Goal: Communication & Community: Answer question/provide support

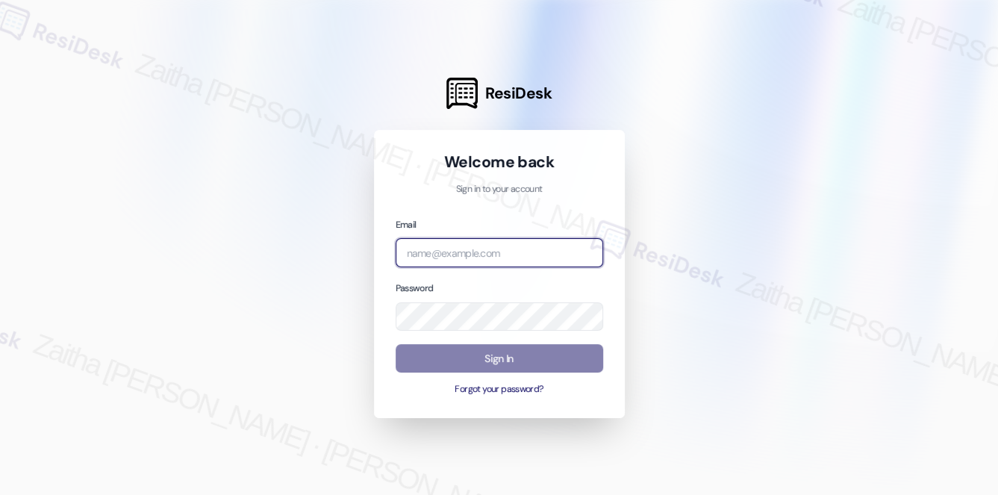
click at [466, 263] on input "email" at bounding box center [498, 252] width 207 height 29
type input "automated-surveys-res_prop-zaitha.mae.[PERSON_NAME]@res_[DOMAIN_NAME]"
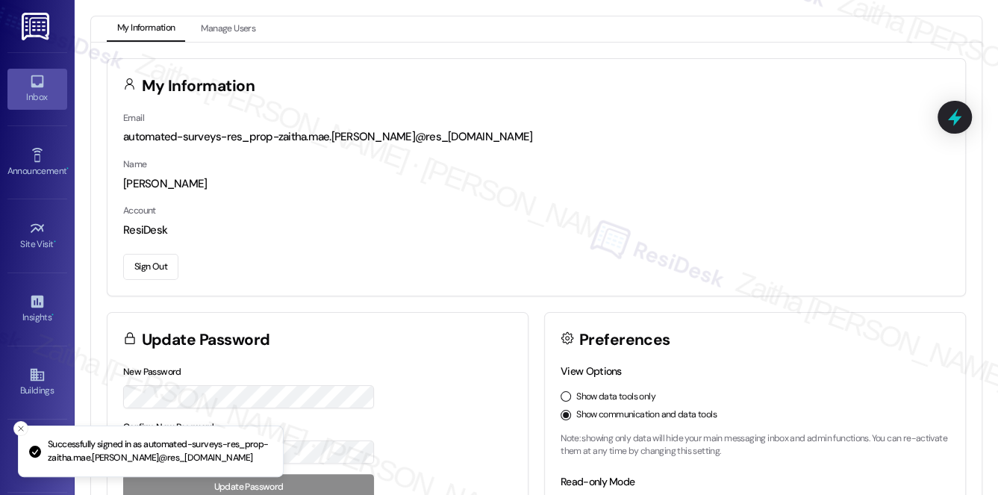
click at [29, 88] on icon at bounding box center [37, 81] width 16 height 16
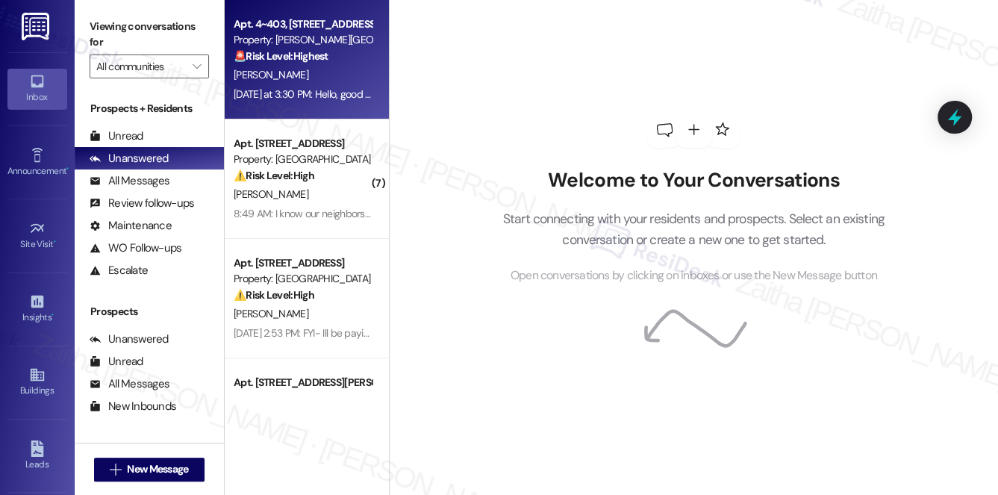
click at [326, 75] on div "[PERSON_NAME]" at bounding box center [302, 75] width 141 height 19
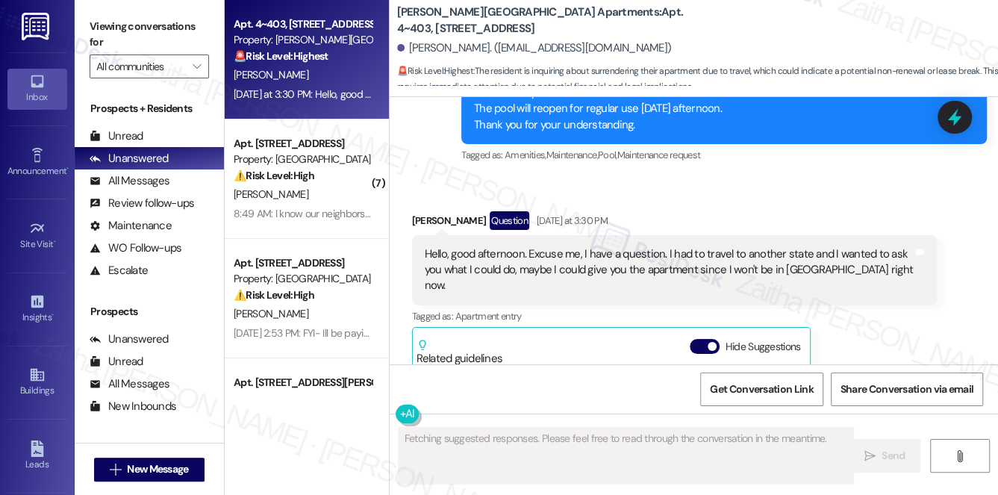
drag, startPoint x: 700, startPoint y: 127, endPoint x: 742, endPoint y: 172, distance: 61.8
click at [699, 339] on button "Hide Suggestions" at bounding box center [704, 346] width 30 height 15
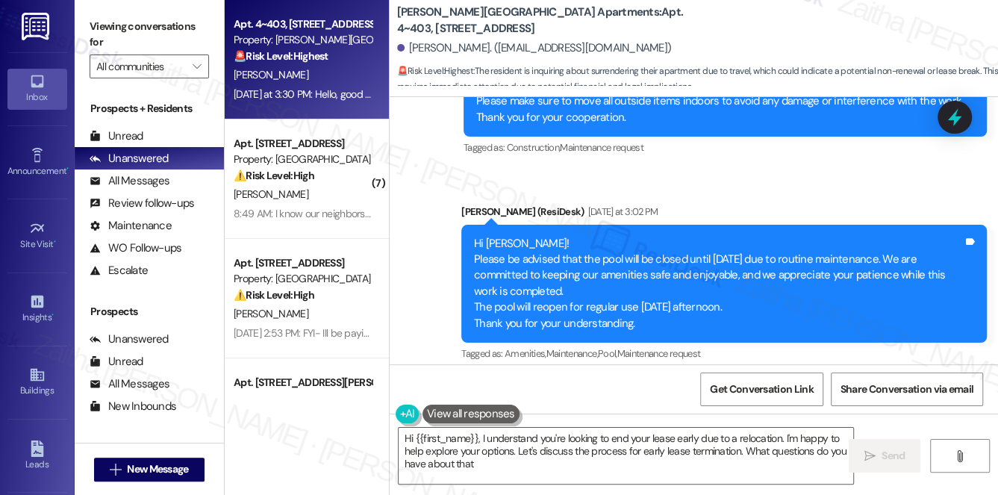
type textarea "Hi {{first_name}}, I understand you're looking to end your lease early due to a…"
click at [488, 464] on textarea "Hi {{first_name}}, I understand you're looking to end your lease early due to a…" at bounding box center [625, 456] width 455 height 56
drag, startPoint x: 389, startPoint y: 15, endPoint x: 722, endPoint y: 18, distance: 332.8
click at [722, 18] on div "[PERSON_NAME][GEOGRAPHIC_DATA] Apartments: Apt. 4~403, [STREET_ADDRESS][GEOGRAP…" at bounding box center [693, 45] width 608 height 82
copy b "[PERSON_NAME][GEOGRAPHIC_DATA] Apartments: Apt. 4~403, [STREET_ADDRESS]"
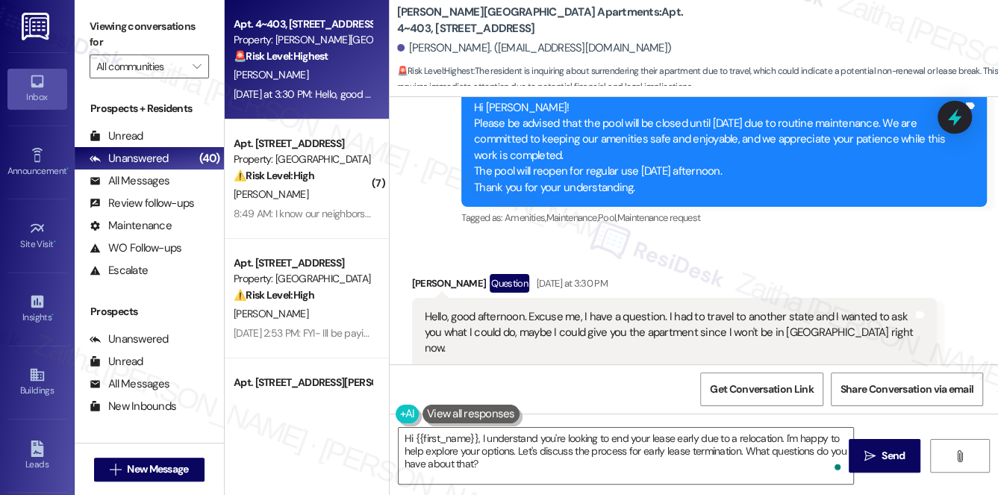
scroll to position [746, 0]
click at [690, 401] on div "Hide Suggestions" at bounding box center [747, 409] width 117 height 16
click at [694, 401] on button "Hide Suggestions" at bounding box center [704, 408] width 30 height 15
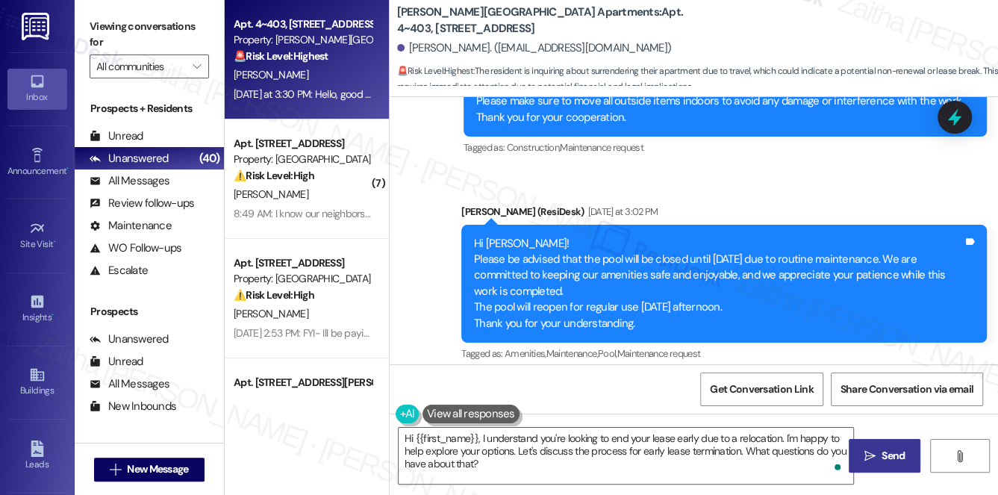
click at [874, 459] on icon "" at bounding box center [869, 456] width 11 height 12
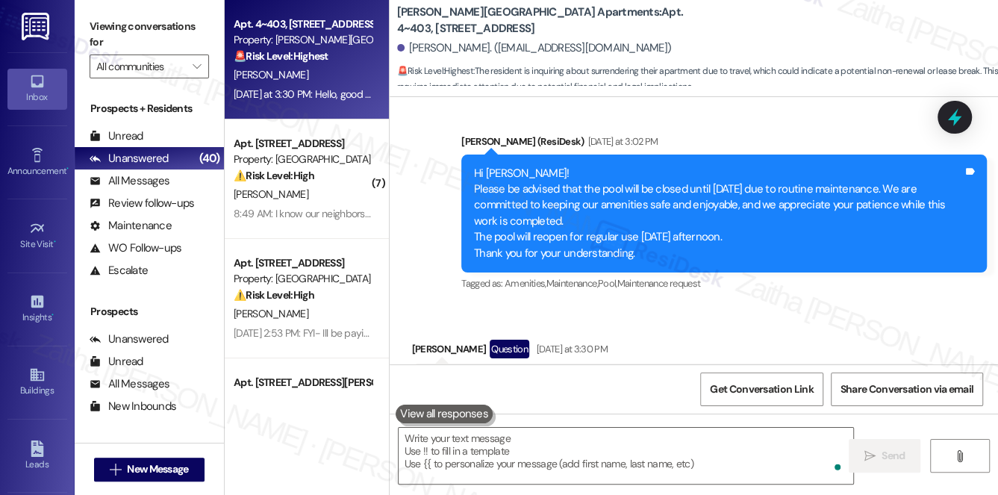
scroll to position [15599, 0]
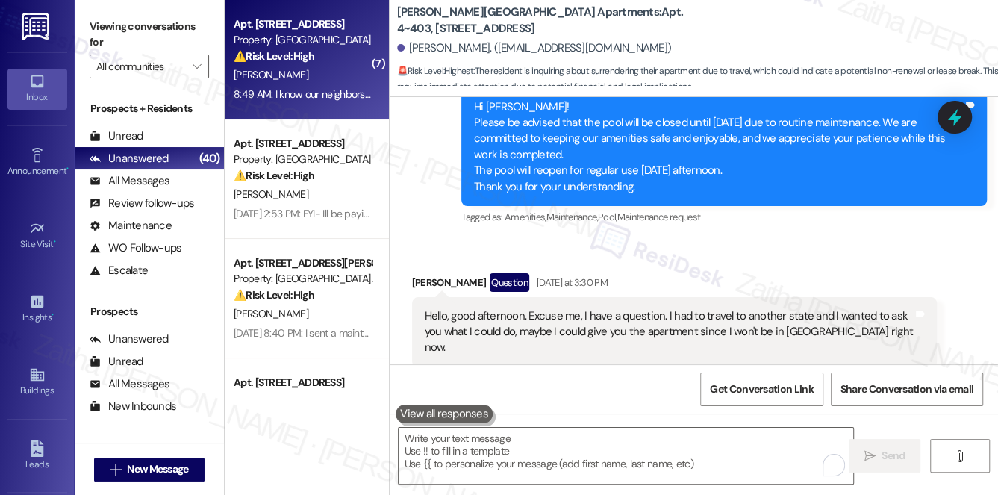
click at [328, 77] on div "[PERSON_NAME]" at bounding box center [302, 75] width 141 height 19
type textarea "Fetching suggested responses. Please feel free to read through the conversation…"
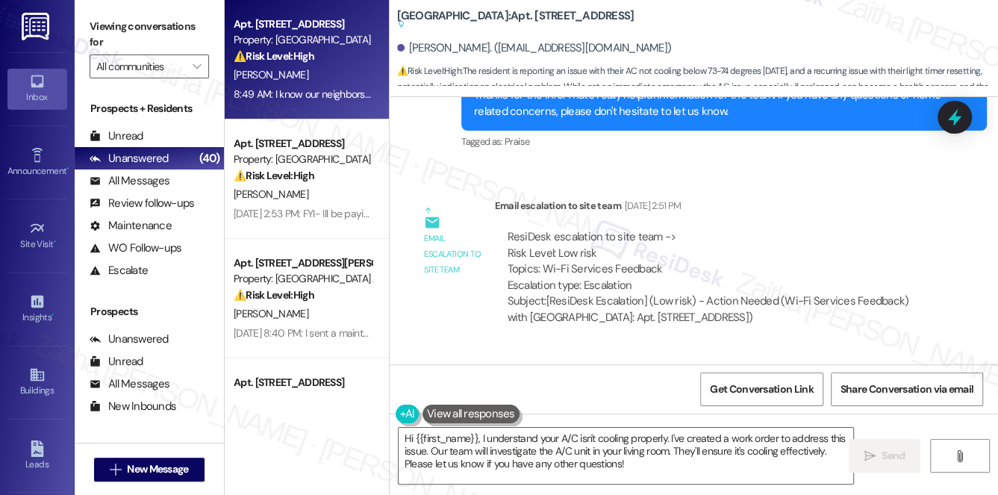
scroll to position [21921, 0]
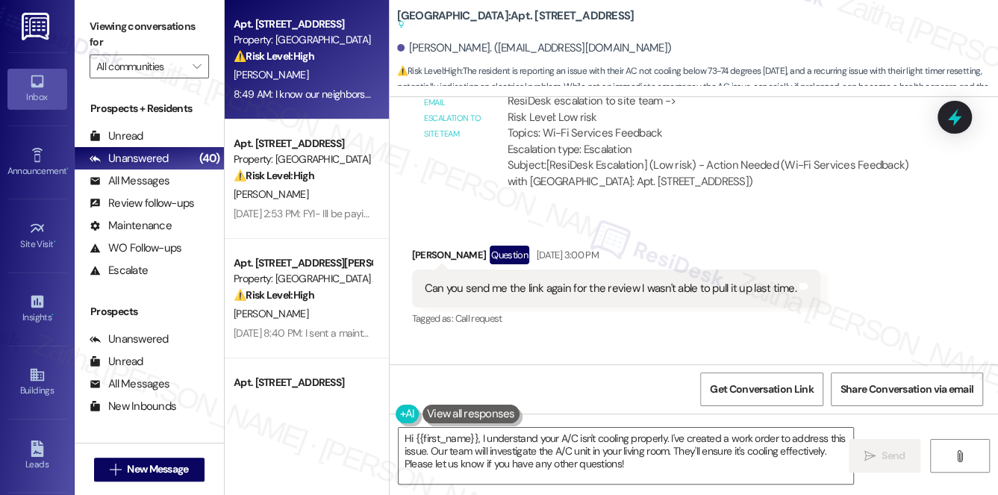
click at [703, 422] on link "[URL][DOMAIN_NAME]" at bounding box center [696, 429] width 107 height 15
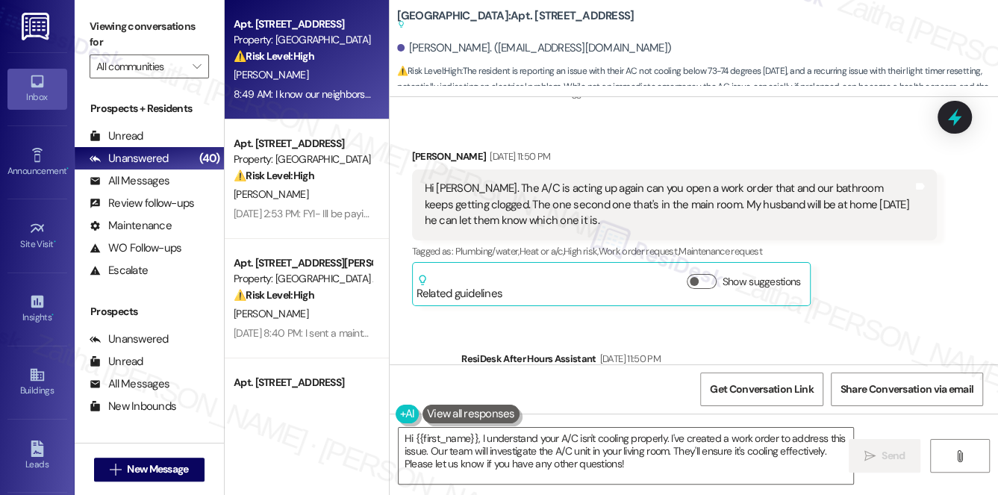
scroll to position [22329, 0]
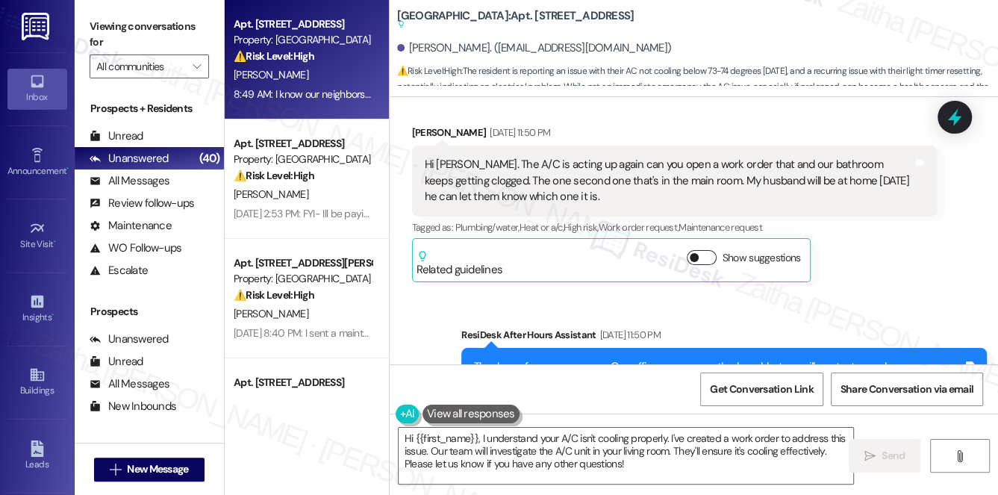
click at [712, 250] on button "Show suggestions" at bounding box center [701, 257] width 30 height 15
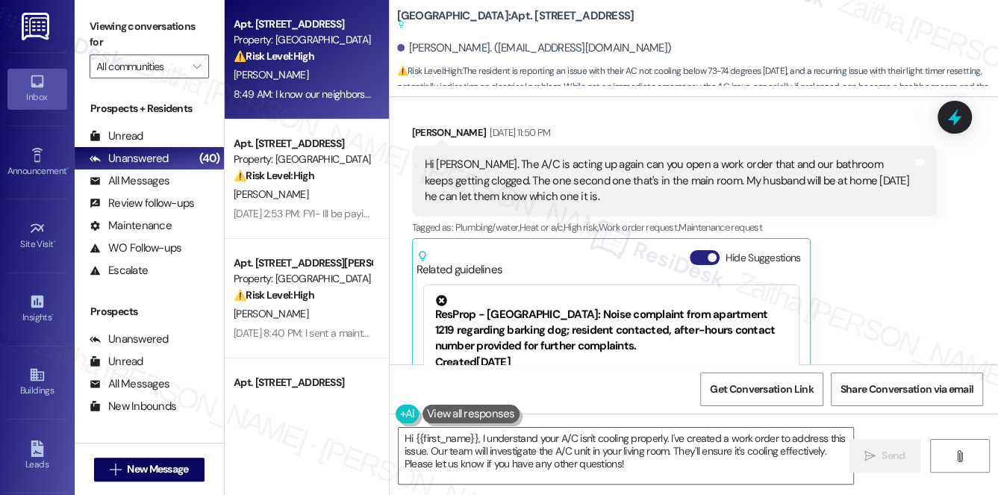
click at [694, 250] on button "Hide Suggestions" at bounding box center [704, 257] width 30 height 15
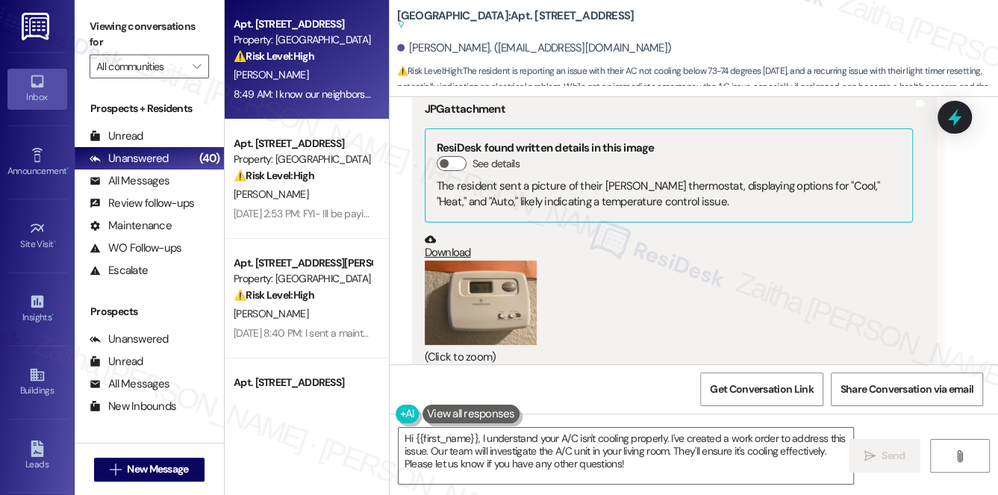
scroll to position [23143, 0]
click at [505, 260] on button "Zoom image" at bounding box center [481, 302] width 112 height 84
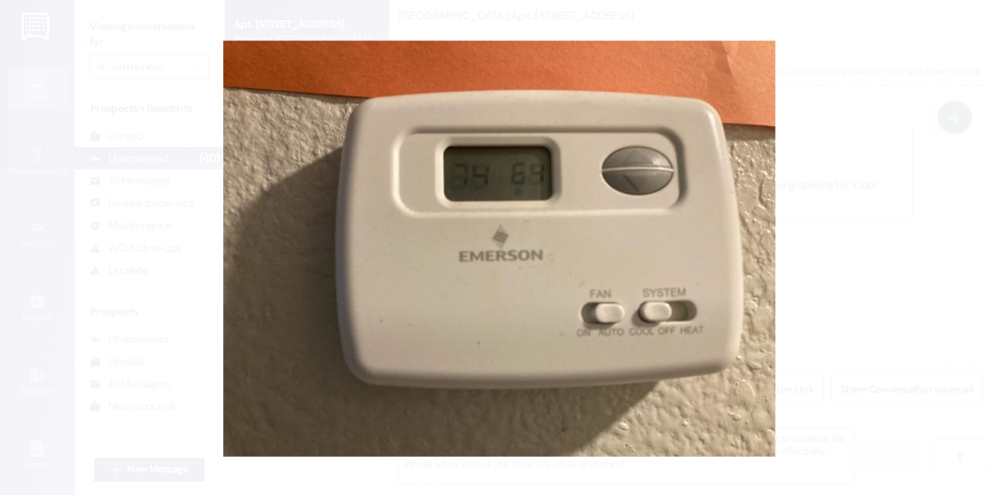
click at [867, 172] on button "Unzoom image" at bounding box center [499, 247] width 998 height 495
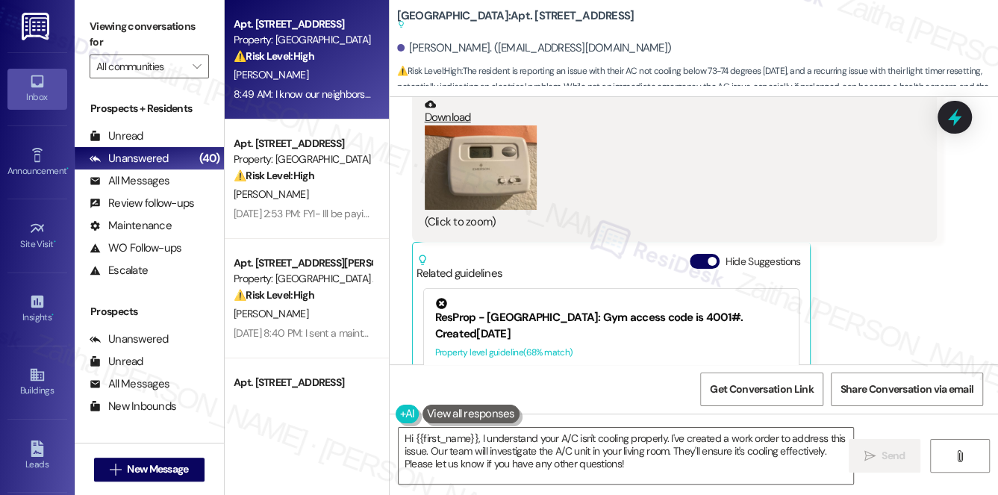
scroll to position [23278, 0]
click at [696, 253] on button "Hide Suggestions" at bounding box center [704, 260] width 30 height 15
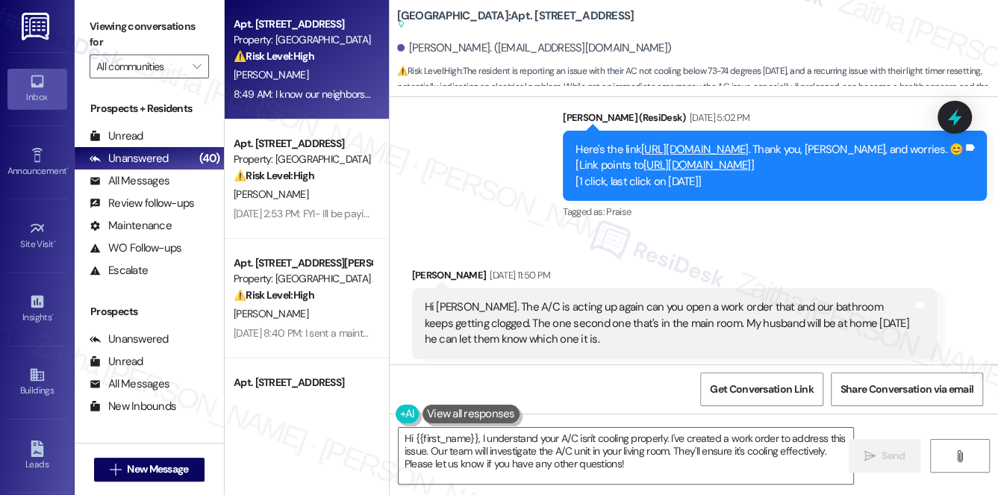
scroll to position [22198, 0]
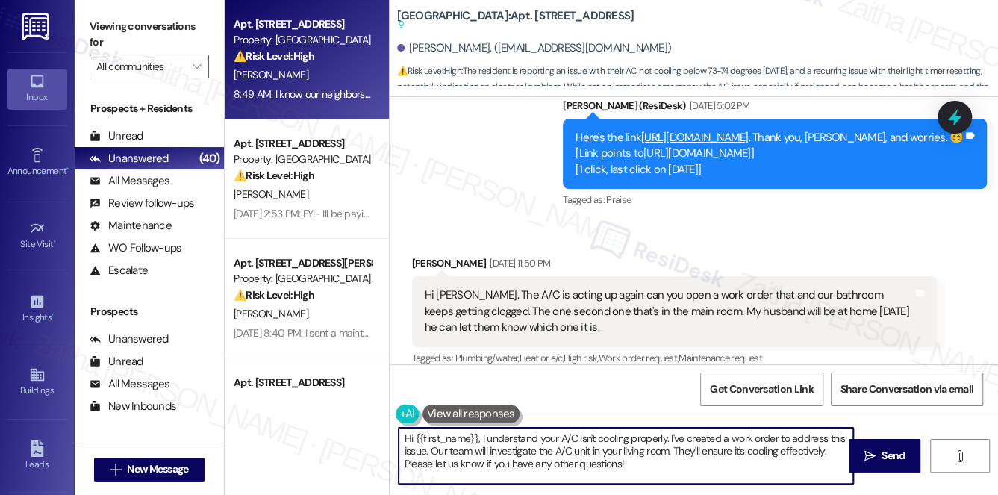
click at [666, 434] on textarea "Hi {{first_name}}, I understand your A/C isn't cooling properly. I've created a…" at bounding box center [625, 456] width 455 height 56
drag, startPoint x: 446, startPoint y: 448, endPoint x: 455, endPoint y: 448, distance: 9.0
click at [455, 448] on textarea "Hi {{first_name}}, I understand your A/C isn't cooling properly and the bathroo…" at bounding box center [625, 456] width 455 height 56
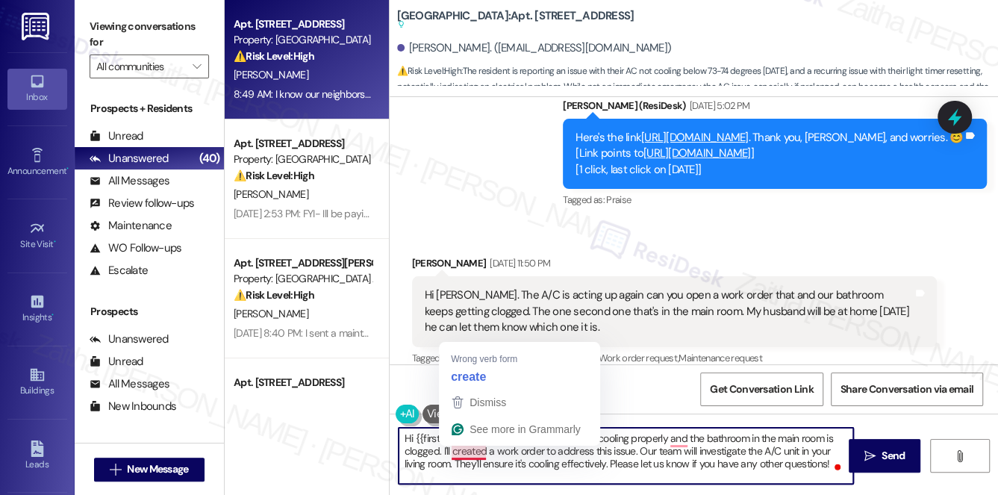
click at [472, 449] on textarea "Hi {{first_name}}, I understand your A/C isn't cooling properly and the bathroo…" at bounding box center [625, 456] width 455 height 56
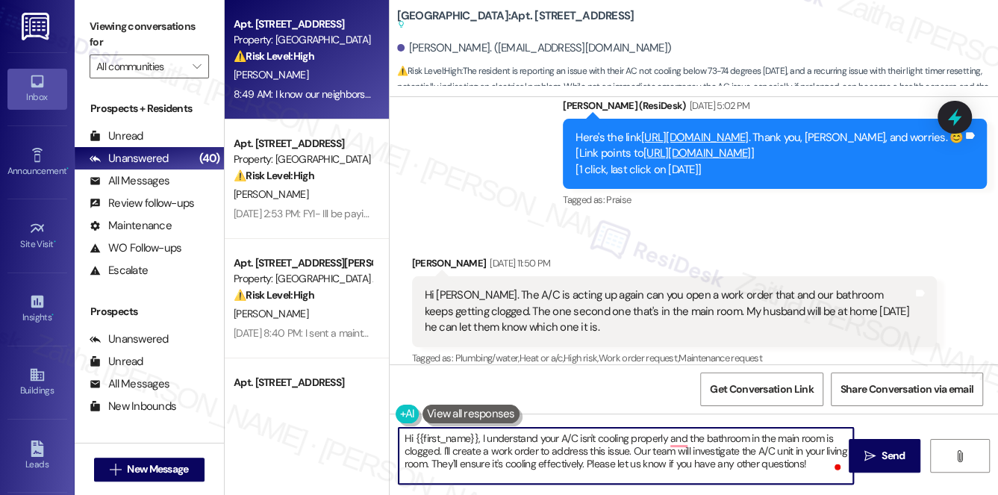
click at [592, 452] on textarea "Hi {{first_name}}, I understand your A/C isn't cooling properly and the bathroo…" at bounding box center [625, 456] width 455 height 56
drag, startPoint x: 646, startPoint y: 448, endPoint x: 829, endPoint y: 458, distance: 183.1
click at [829, 458] on textarea "Hi {{first_name}}, I understand your A/C isn't cooling properly and the bathroo…" at bounding box center [625, 456] width 455 height 56
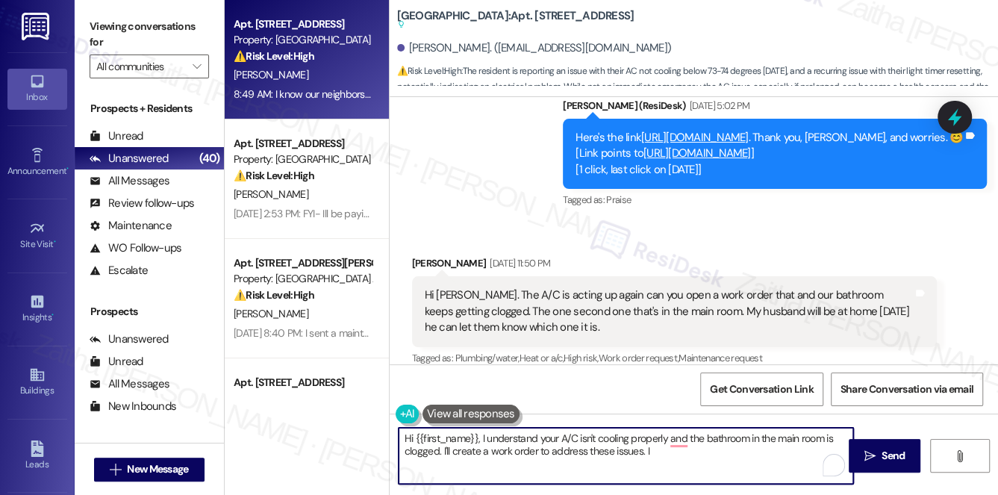
click at [448, 450] on textarea "Hi {{first_name}}, I understand your A/C isn't cooling properly and the bathroo…" at bounding box center [625, 456] width 455 height 56
click at [487, 447] on textarea "Hi {{first_name}}, I understand your A/C isn't cooling properly and the bathroo…" at bounding box center [625, 456] width 455 height 56
click at [664, 455] on textarea "Hi {{first_name}}, I understand your A/C isn't cooling properly and the bathroo…" at bounding box center [625, 456] width 455 height 56
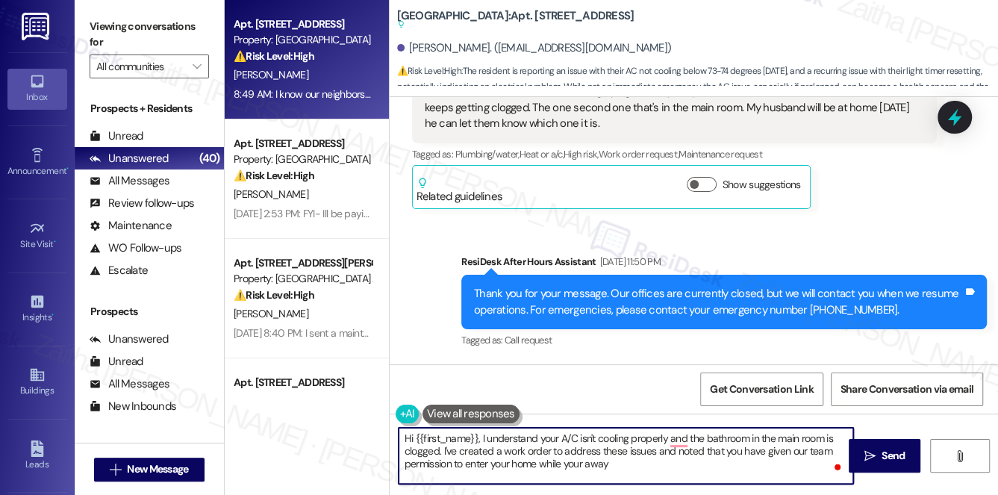
type textarea "Hi {{first_name}}, I understand your A/C isn't cooling properly and the bathroo…"
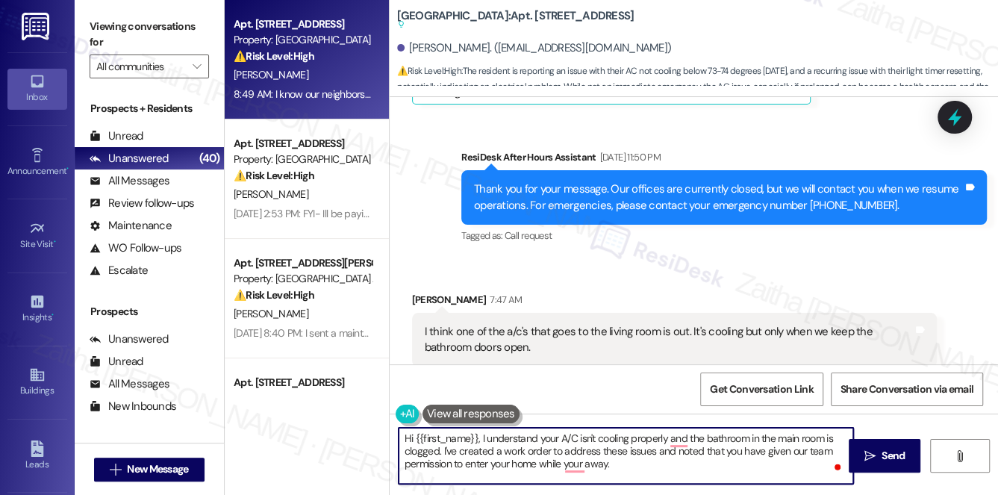
scroll to position [22538, 0]
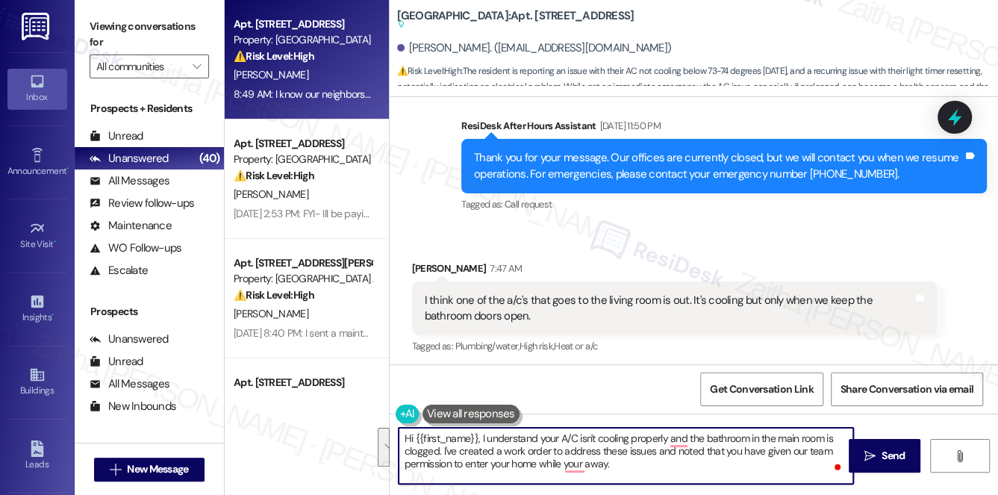
drag, startPoint x: 400, startPoint y: 437, endPoint x: 640, endPoint y: 474, distance: 243.1
click at [640, 474] on textarea "Hi {{first_name}}, I understand your A/C isn't cooling properly and the bathroo…" at bounding box center [625, 456] width 455 height 56
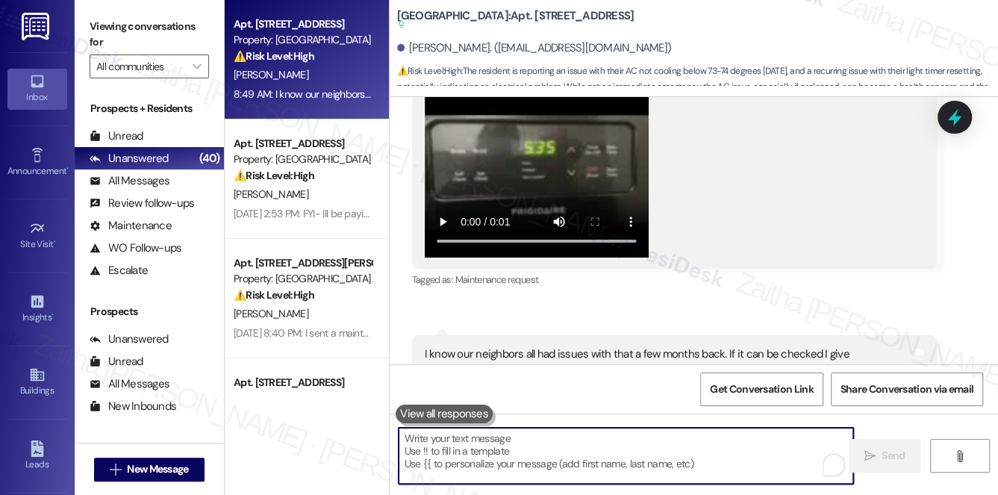
scroll to position [23758, 0]
click at [425, 415] on button at bounding box center [443, 413] width 97 height 19
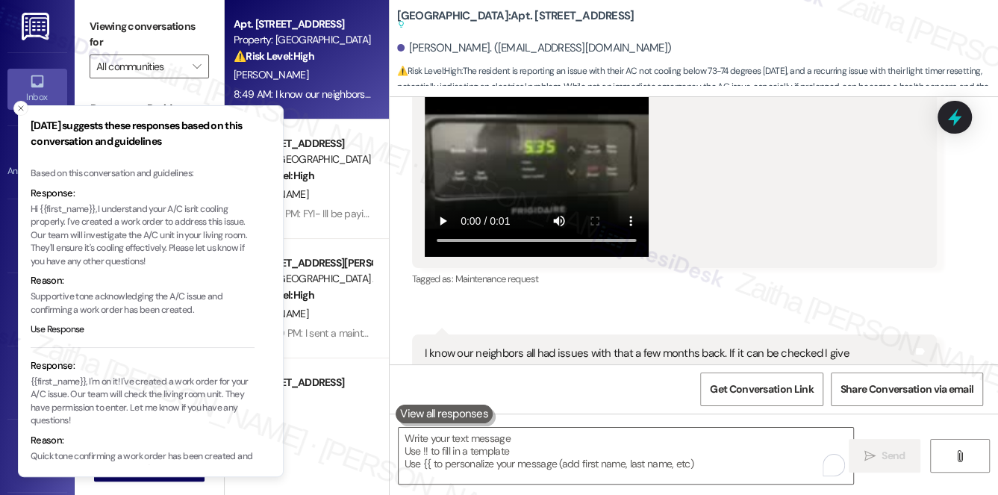
click at [31, 207] on p "Hi {{first_name}}, I understand your A/C isn't cooling properly. I've created a…" at bounding box center [143, 236] width 224 height 66
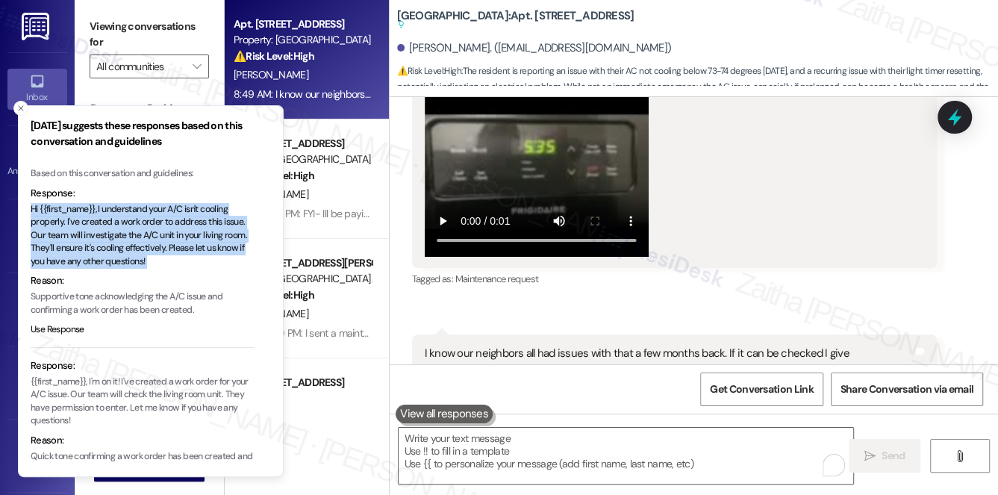
drag, startPoint x: 30, startPoint y: 207, endPoint x: 161, endPoint y: 257, distance: 140.3
click at [161, 257] on p "Hi {{first_name}}, I understand your A/C isn't cooling properly. I've created a…" at bounding box center [143, 236] width 224 height 66
copy p "Hi {{first_name}}, I understand your A/C isn't cooling properly. I've created a…"
drag, startPoint x: 18, startPoint y: 104, endPoint x: 36, endPoint y: 122, distance: 25.3
click at [18, 104] on icon "Close toast" at bounding box center [20, 108] width 9 height 9
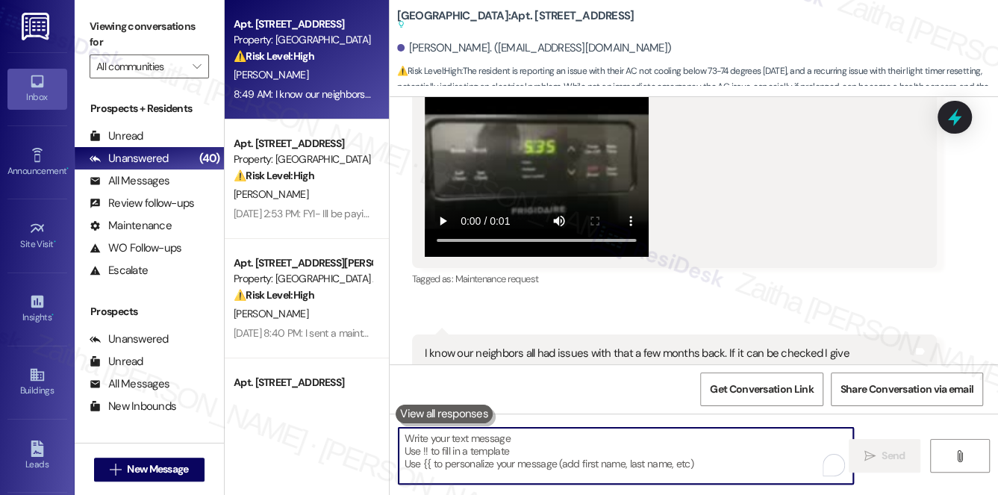
click at [448, 460] on textarea "To enrich screen reader interactions, please activate Accessibility in Grammarl…" at bounding box center [625, 456] width 455 height 56
paste textarea "Hi {{first_name}}, I understand your A/C isn't cooling properly. I've created a…"
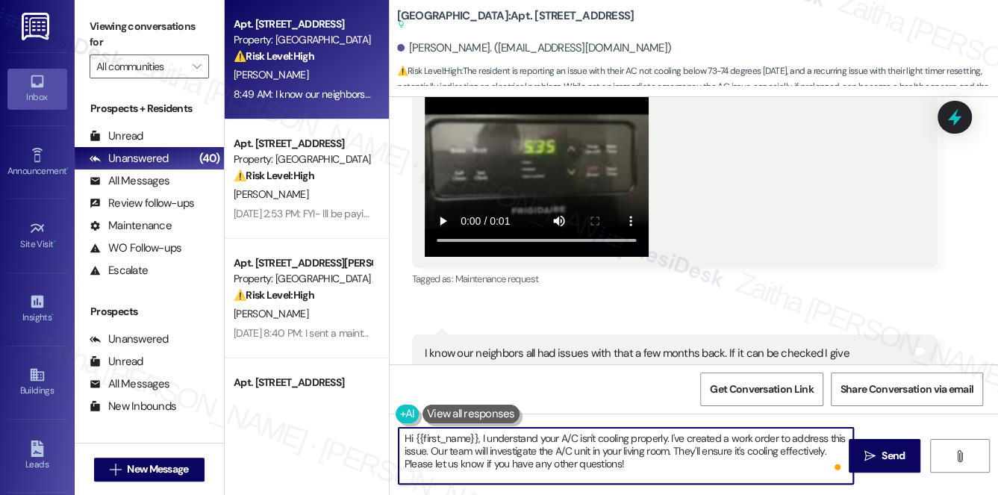
scroll to position [0, 0]
drag, startPoint x: 669, startPoint y: 438, endPoint x: 678, endPoint y: 466, distance: 29.0
click at [678, 466] on textarea "Hi {{first_name}}, I understand your A/C isn't cooling properly. I've created a…" at bounding box center [625, 456] width 455 height 56
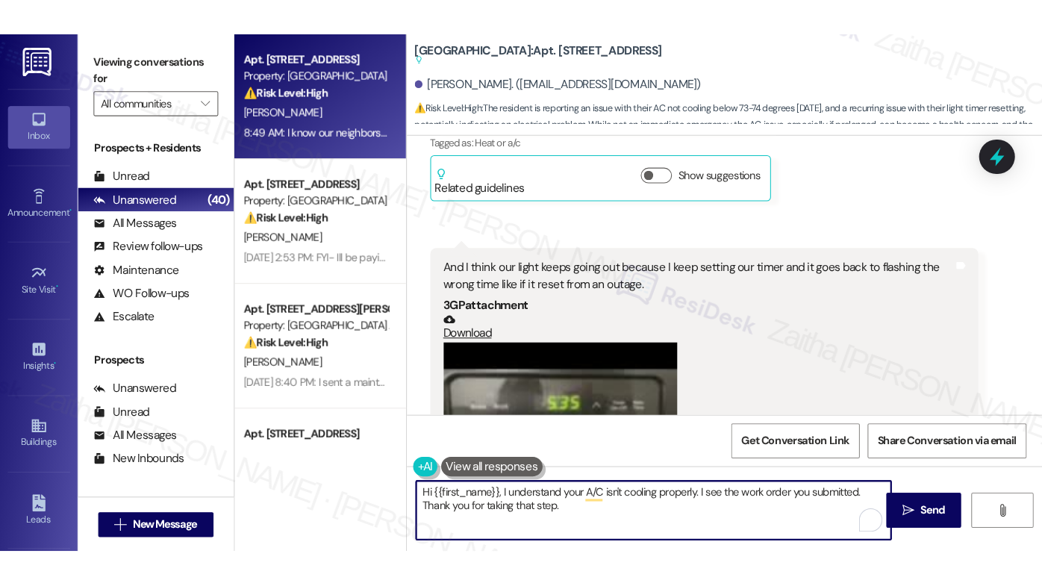
scroll to position [23555, 0]
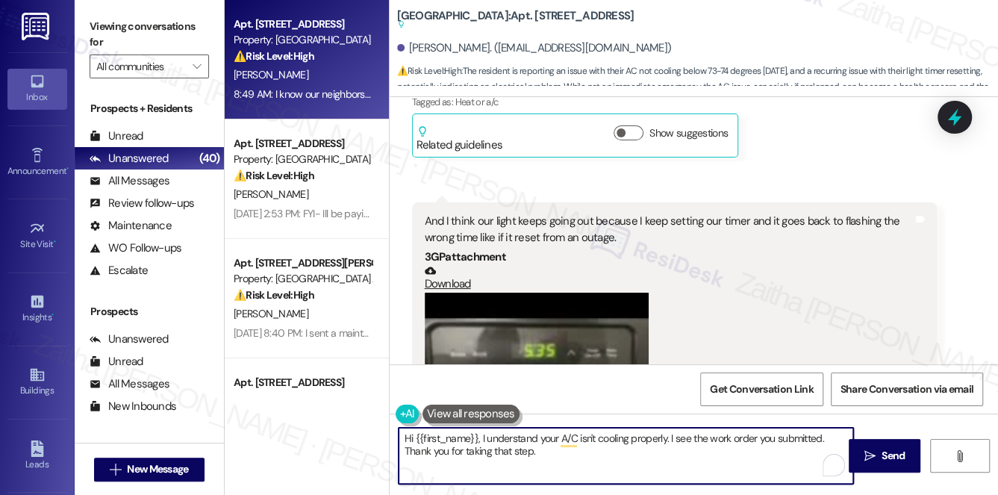
click at [567, 292] on video at bounding box center [537, 376] width 224 height 168
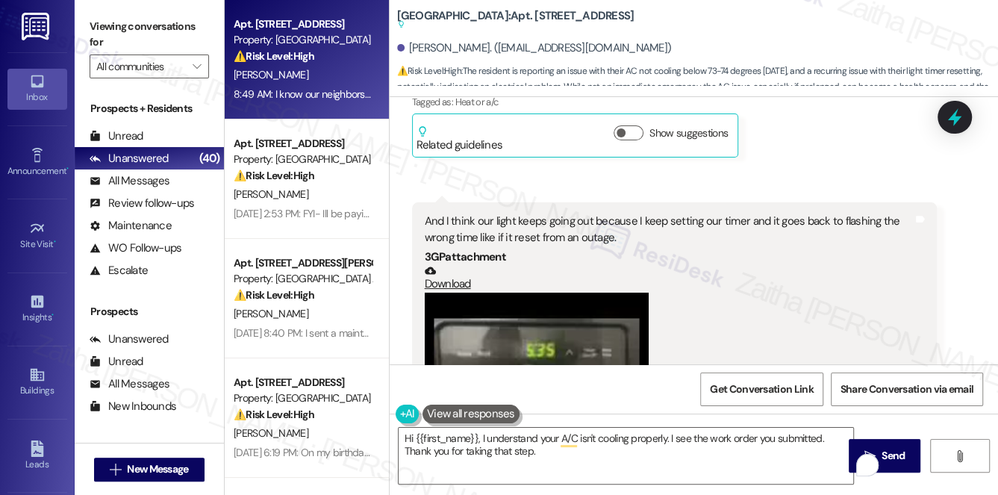
scroll to position [23179, 0]
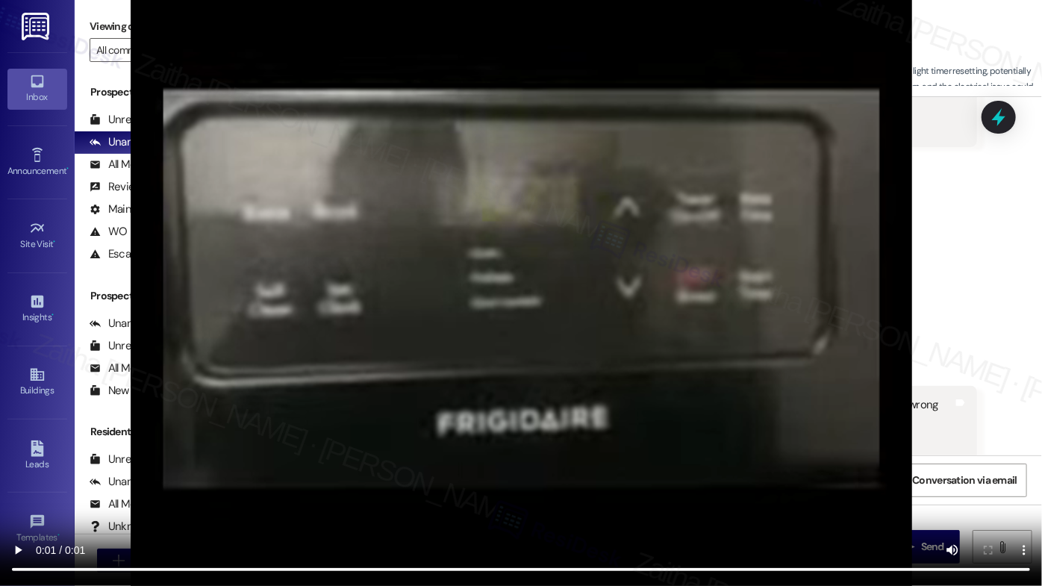
click at [952, 269] on video at bounding box center [521, 293] width 1042 height 586
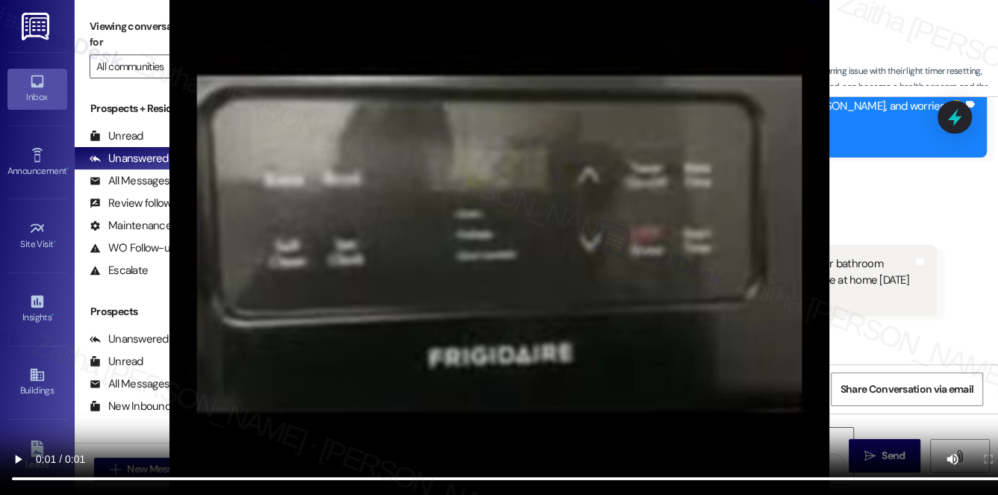
scroll to position [22199, 0]
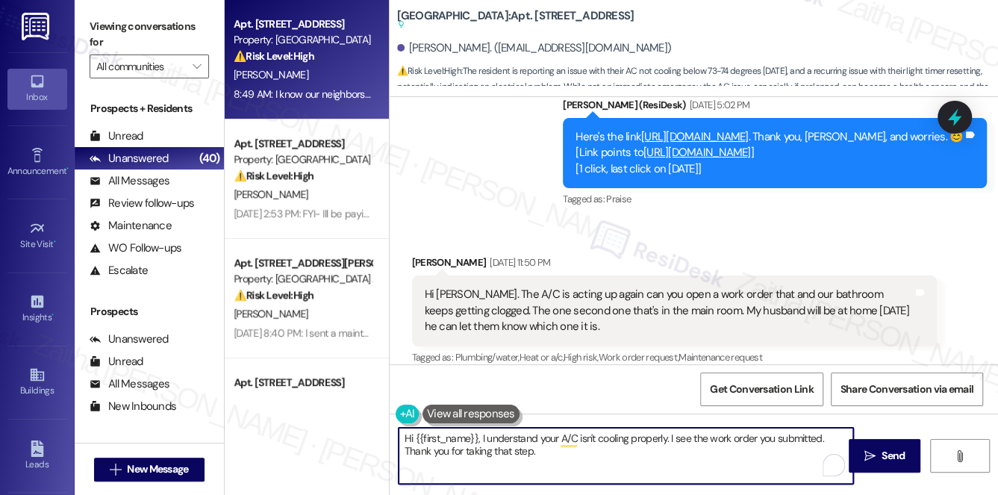
click at [575, 451] on textarea "Hi {{first_name}}, I understand your A/C isn't cooling properly. I see the work…" at bounding box center [625, 456] width 455 height 56
paste textarea "the bathroom in the main room is clogged."
drag, startPoint x: 535, startPoint y: 447, endPoint x: 836, endPoint y: 448, distance: 300.7
click at [836, 448] on textarea "Hi {{first_name}}, I understand your A/C isn't cooling properly. I see the work…" at bounding box center [625, 456] width 455 height 56
paste textarea "Regarding the bathroom in the main room, could you share a bit more about the c…"
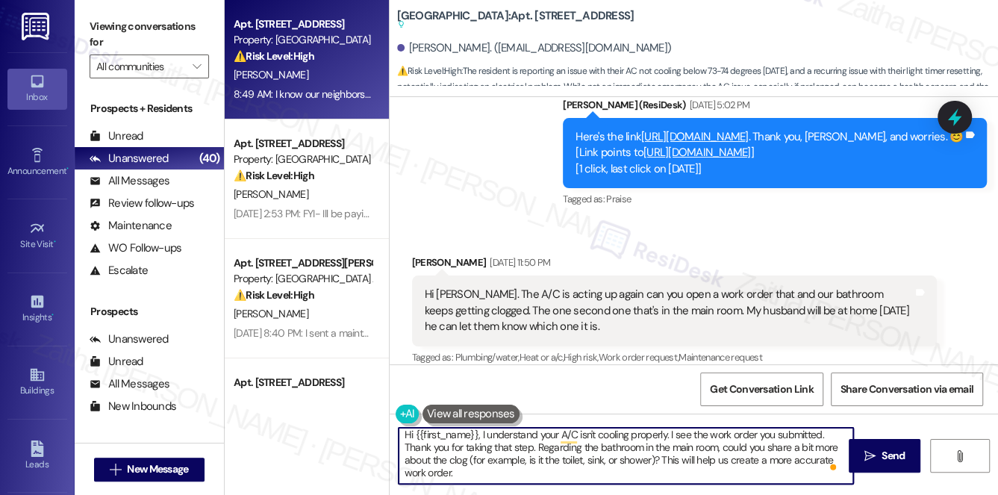
scroll to position [0, 0]
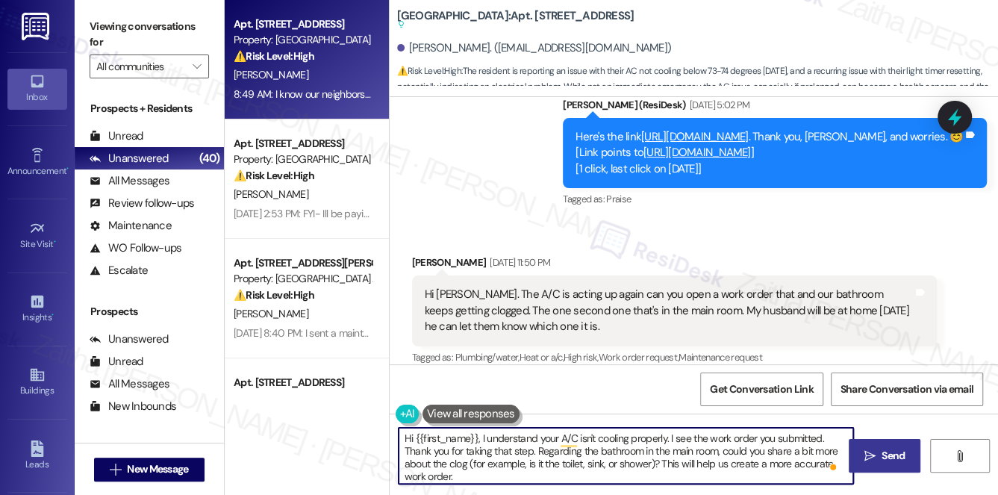
type textarea "Hi {{first_name}}, I understand your A/C isn't cooling properly. I see the work…"
click at [895, 451] on span "Send" at bounding box center [892, 456] width 23 height 16
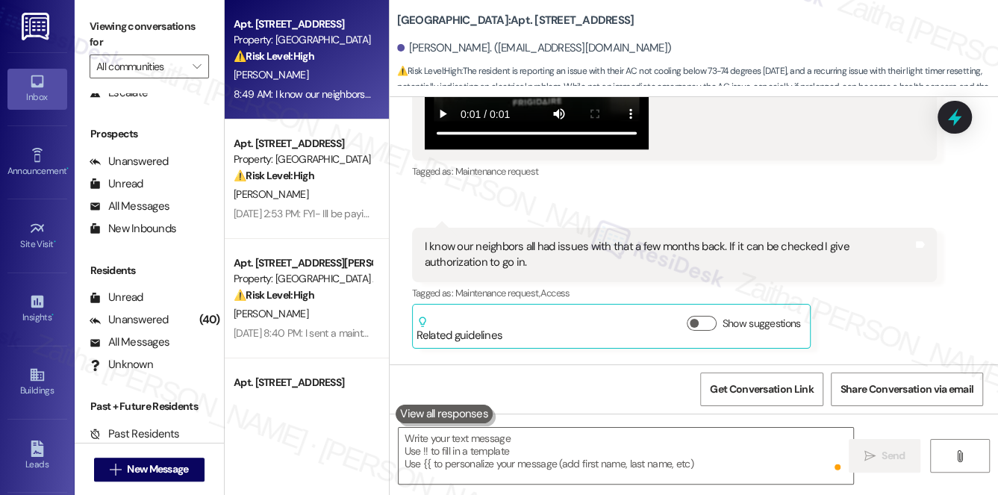
scroll to position [23850, 0]
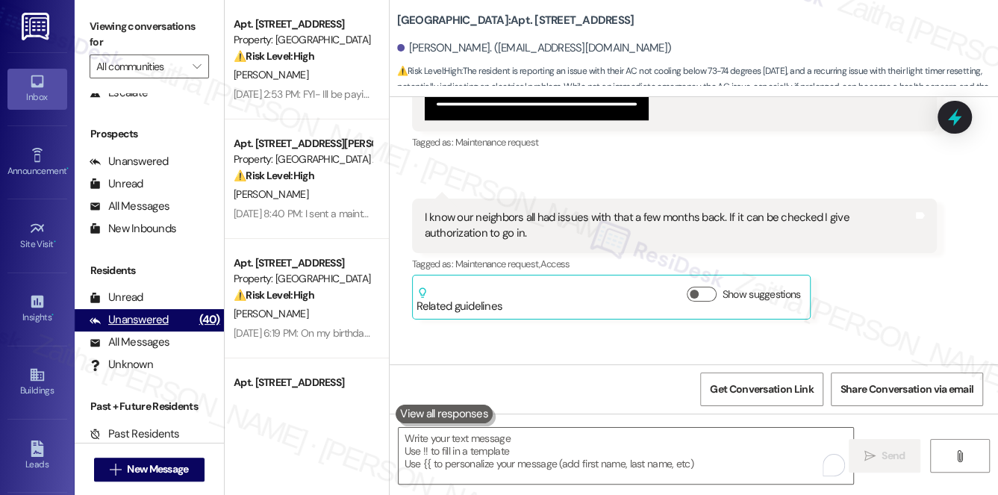
click at [140, 317] on div "Unanswered" at bounding box center [129, 320] width 79 height 16
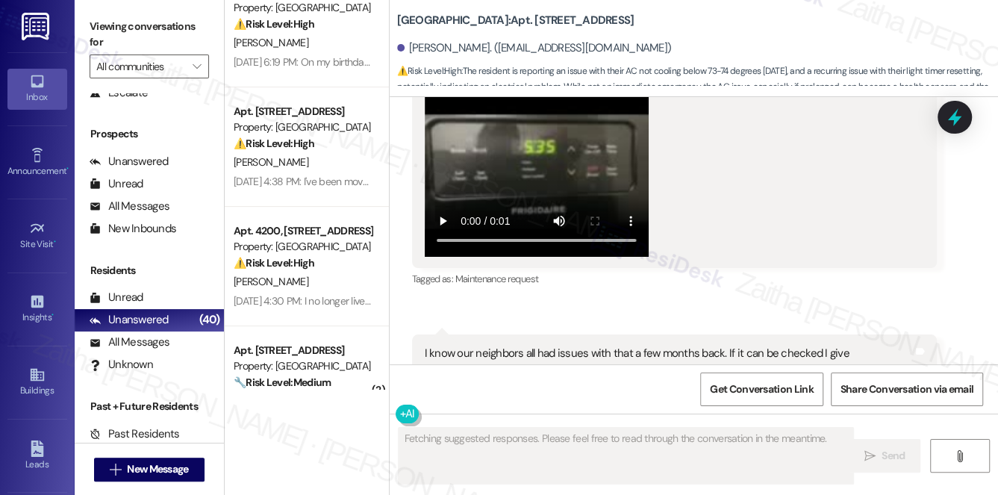
scroll to position [0, 0]
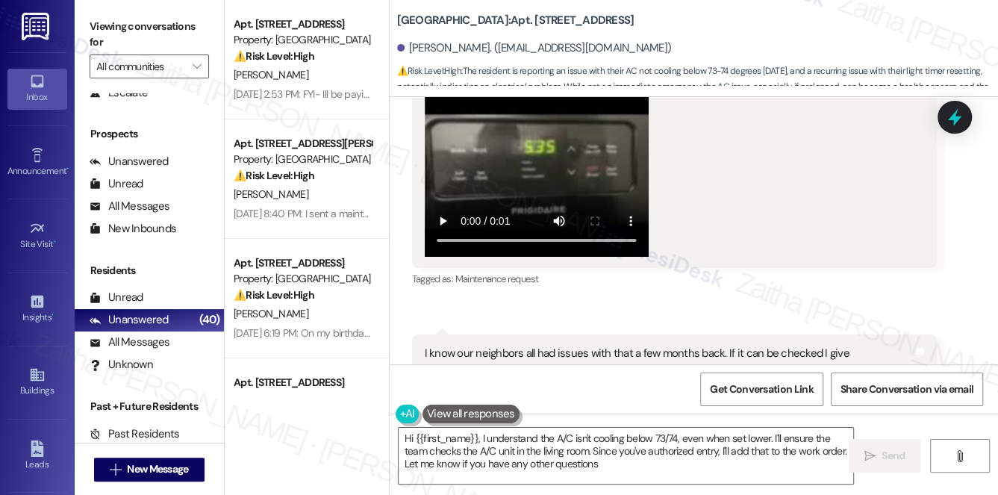
type textarea "Hi {{first_name}}, I understand the A/C isn't cooling below 73/74, even when se…"
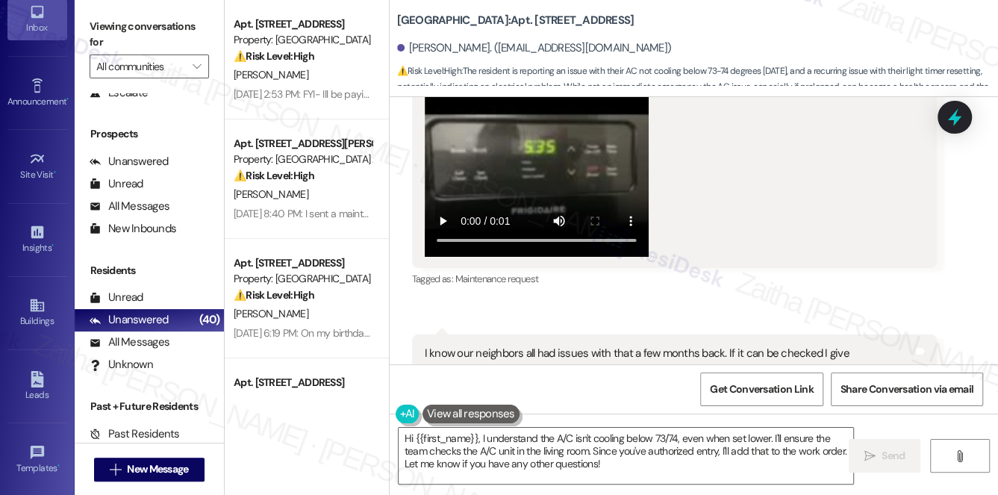
scroll to position [211, 0]
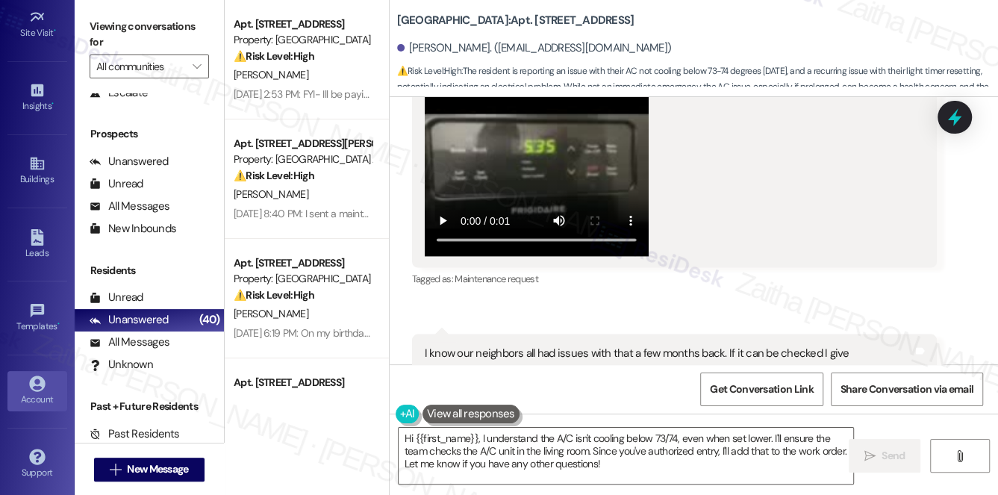
click at [43, 392] on div "Account" at bounding box center [37, 399] width 75 height 15
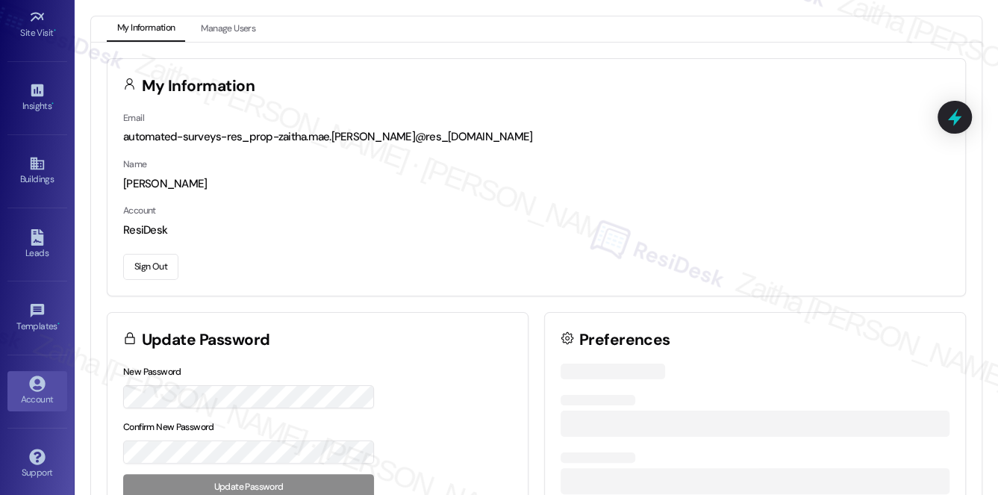
click at [135, 258] on button "Sign Out" at bounding box center [150, 267] width 55 height 26
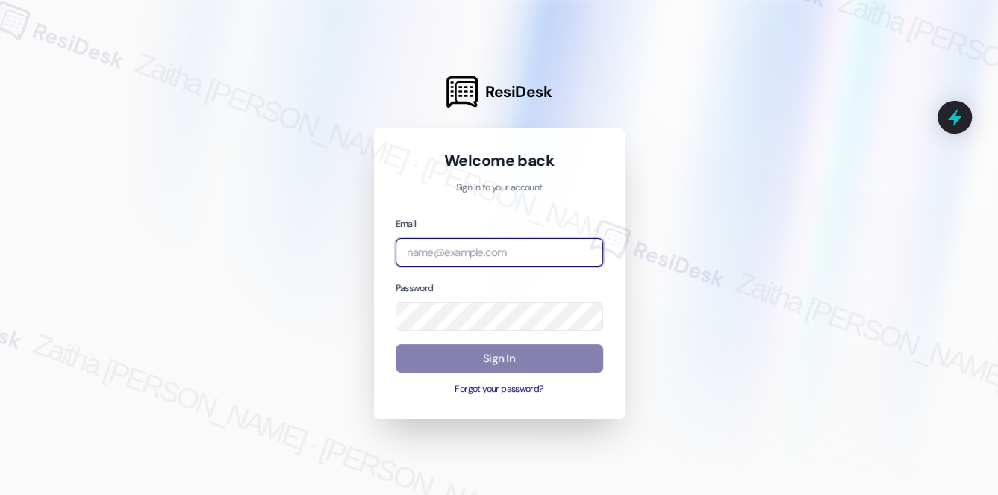
click at [478, 254] on input "email" at bounding box center [498, 252] width 207 height 29
type input "automated-surveys-[MEDICAL_DATA]_formerly_regency-zaitha.mae.[PERSON_NAME]@[MED…"
